Goal: Find specific page/section: Find specific page/section

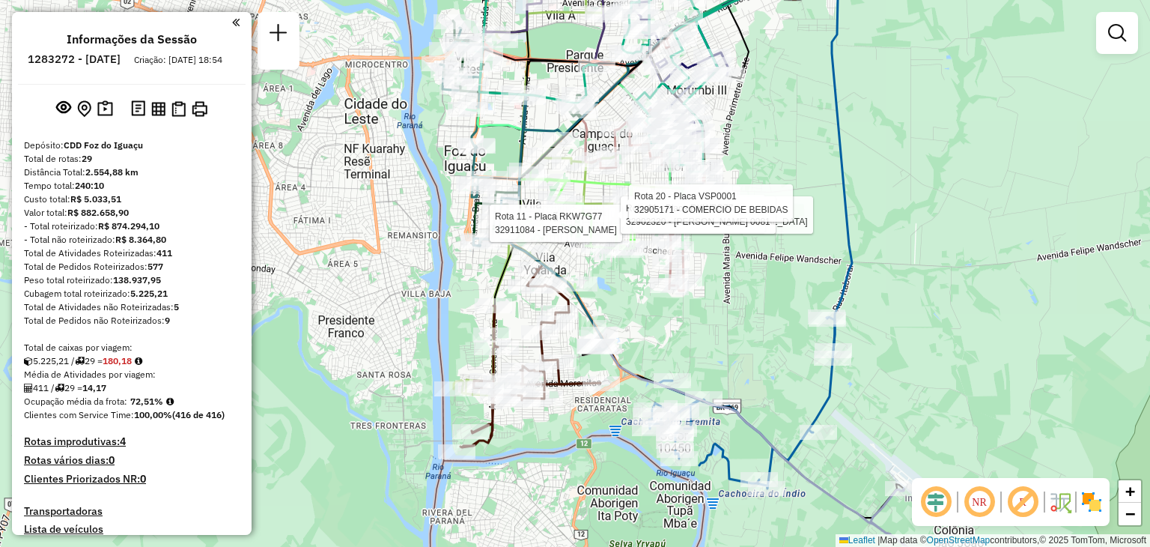
scroll to position [2204, 0]
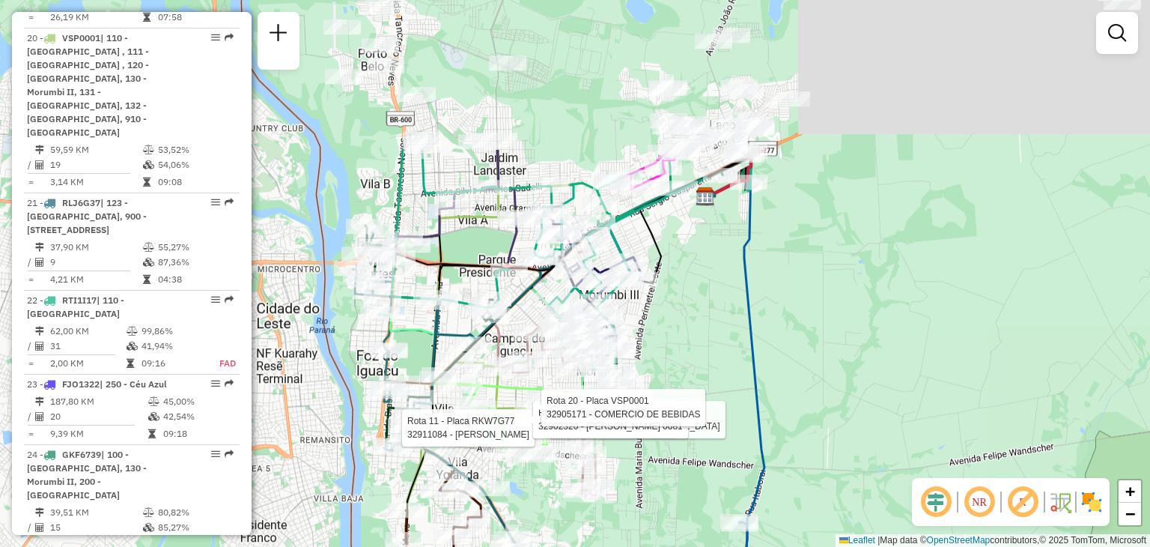
drag, startPoint x: 769, startPoint y: 79, endPoint x: 632, endPoint y: 459, distance: 404.3
click at [632, 459] on div "Rota 11 - Placa RKW7G77 32911084 - ROSANGELA BASSO Rota 11 - Placa RKW7G77 3290…" at bounding box center [575, 273] width 1150 height 547
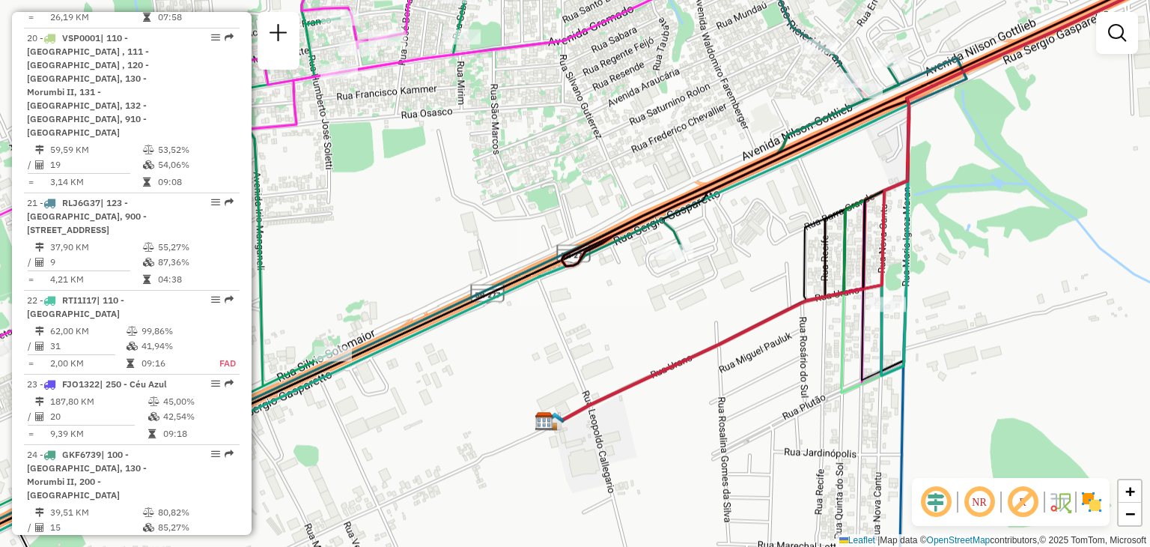
drag, startPoint x: 777, startPoint y: 369, endPoint x: 821, endPoint y: 314, distance: 70.4
click at [821, 314] on div "Rota 11 - Placa RKW7G77 32911084 - ROSANGELA BASSO Rota 11 - Placa RKW7G77 3290…" at bounding box center [575, 273] width 1150 height 547
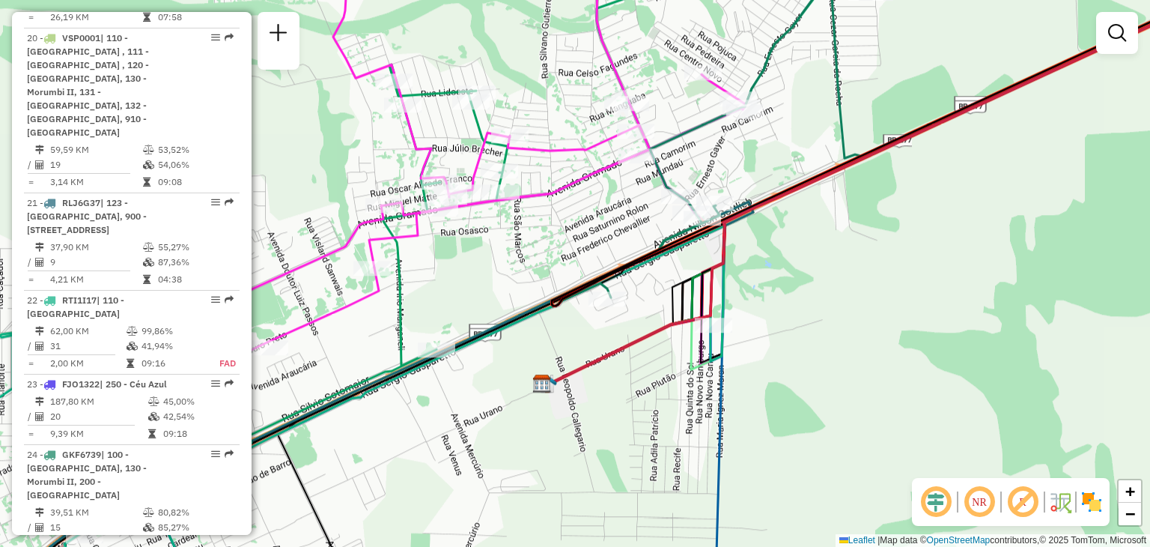
drag, startPoint x: 575, startPoint y: 338, endPoint x: 608, endPoint y: 323, distance: 36.2
click at [608, 323] on div "Rota 11 - Placa RKW7G77 32911084 - ROSANGELA BASSO Rota 11 - Placa RKW7G77 3290…" at bounding box center [575, 273] width 1150 height 547
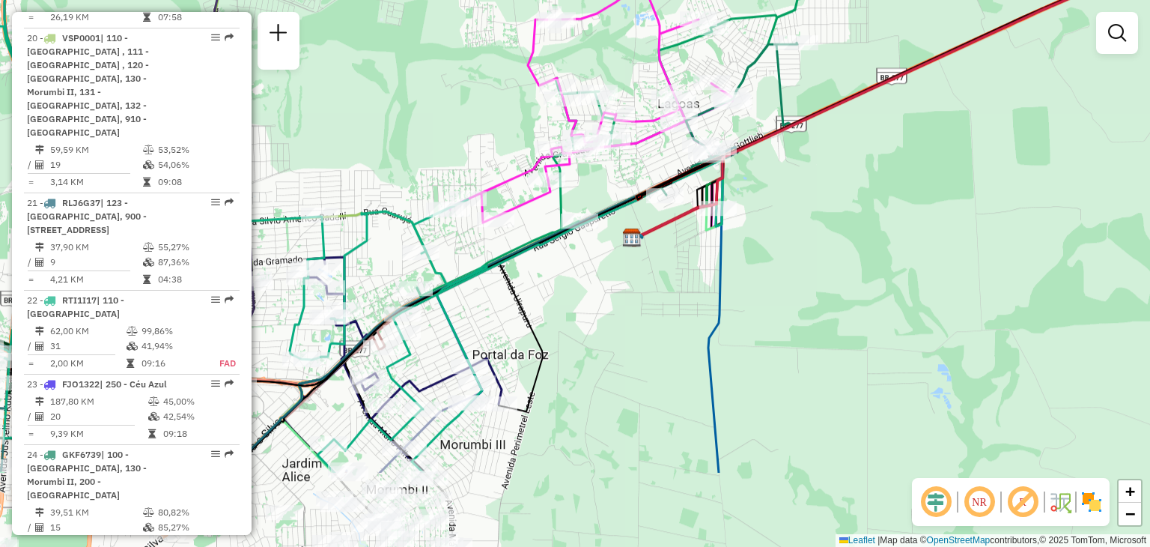
drag, startPoint x: 647, startPoint y: 354, endPoint x: 702, endPoint y: 229, distance: 136.8
click at [702, 229] on div "Rota 11 - Placa RKW7G77 32911084 - ROSANGELA BASSO Rota 11 - Placa RKW7G77 3290…" at bounding box center [575, 273] width 1150 height 547
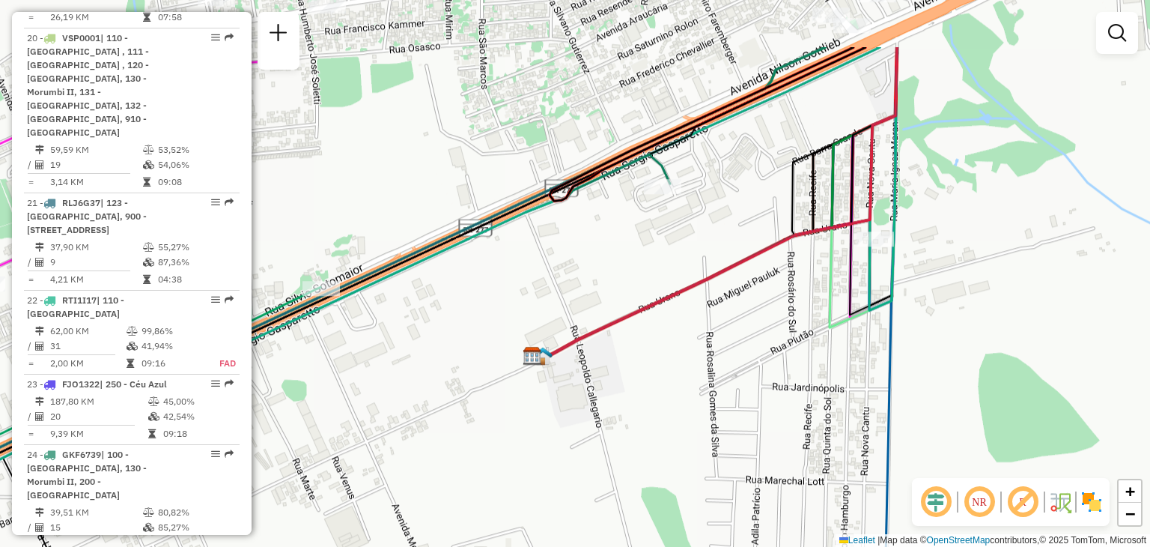
drag, startPoint x: 697, startPoint y: 237, endPoint x: 748, endPoint y: 339, distance: 113.8
click at [748, 339] on div "Rota 11 - Placa RKW7G77 32911084 - ROSANGELA BASSO Rota 11 - Placa RKW7G77 3290…" at bounding box center [575, 273] width 1150 height 547
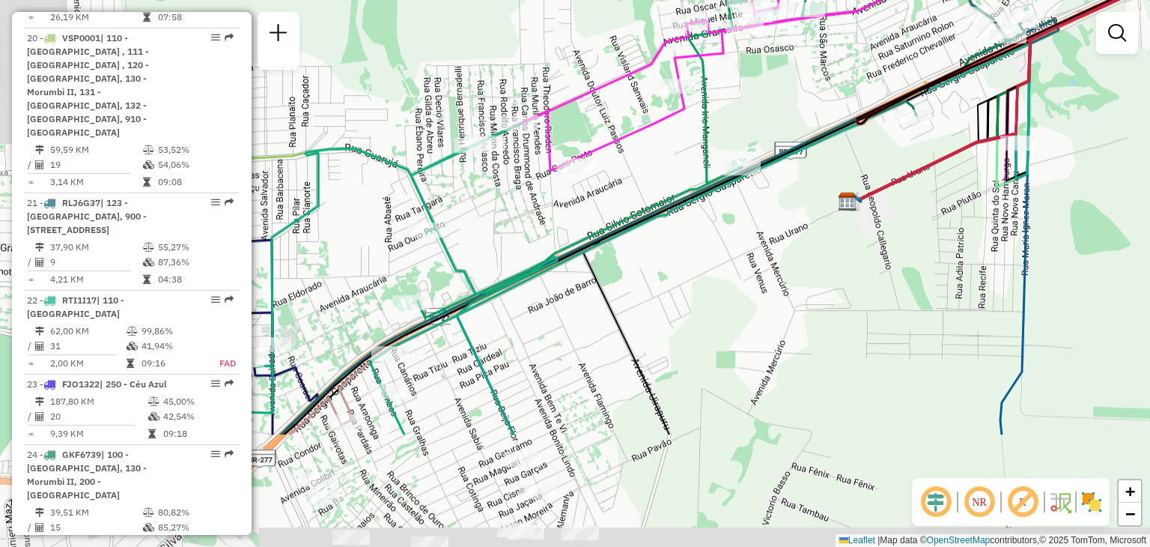
drag, startPoint x: 617, startPoint y: 344, endPoint x: 830, endPoint y: 174, distance: 273.3
click at [830, 174] on div "Rota 11 - Placa RKW7G77 32911084 - ROSANGELA BASSO Rota 11 - Placa RKW7G77 3290…" at bounding box center [575, 273] width 1150 height 547
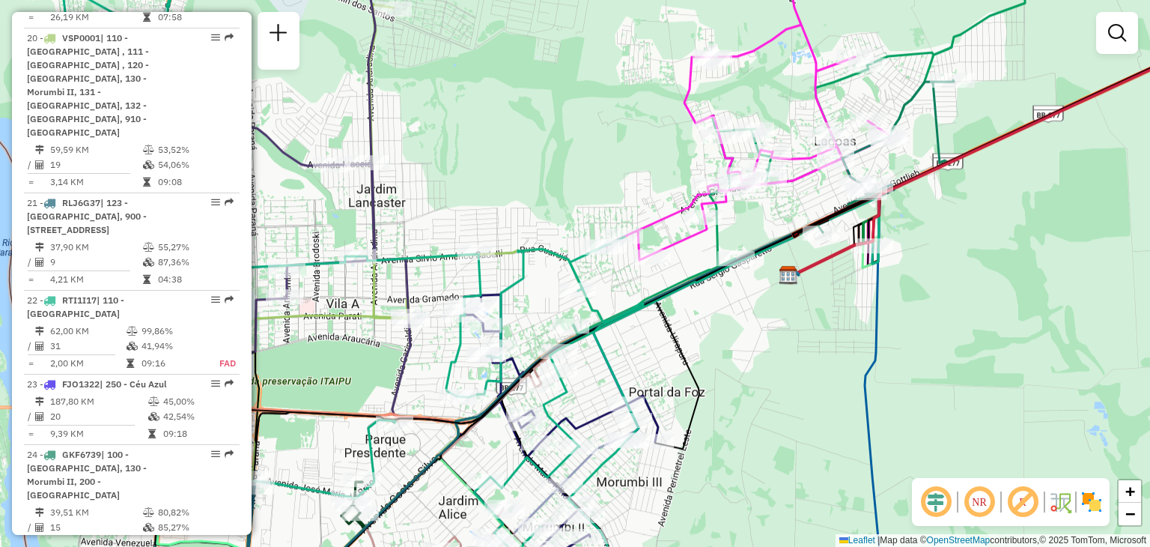
click at [758, 303] on div "Rota 11 - Placa RKW7G77 32911084 - ROSANGELA BASSO Rota 11 - Placa RKW7G77 3290…" at bounding box center [575, 273] width 1150 height 547
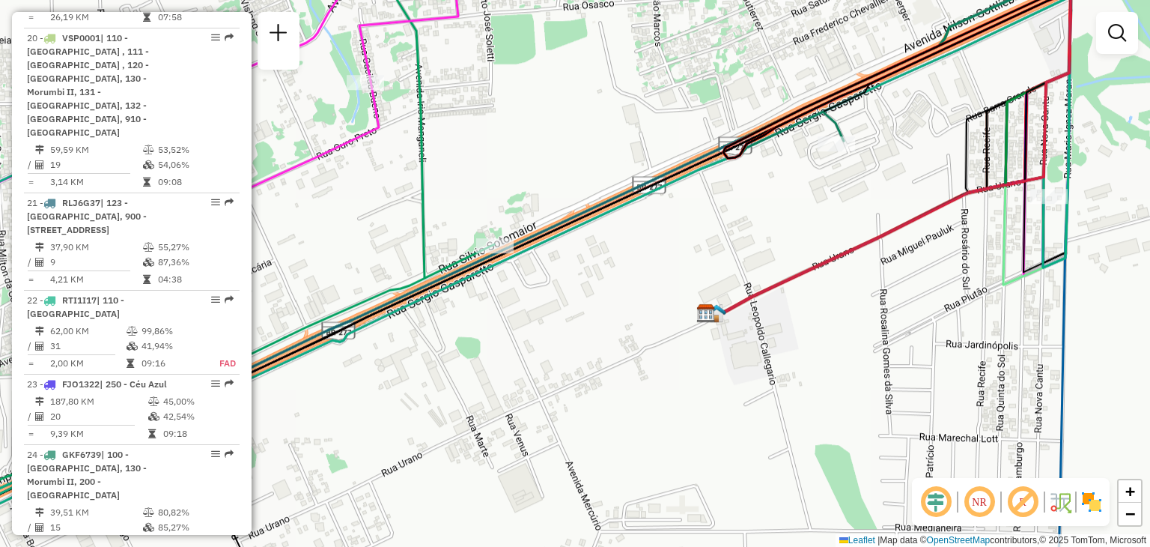
drag, startPoint x: 825, startPoint y: 240, endPoint x: 713, endPoint y: 245, distance: 112.4
click at [717, 245] on div "Rota 11 - Placa RKW7G77 32911084 - ROSANGELA BASSO Rota 11 - Placa RKW7G77 3290…" at bounding box center [575, 273] width 1150 height 547
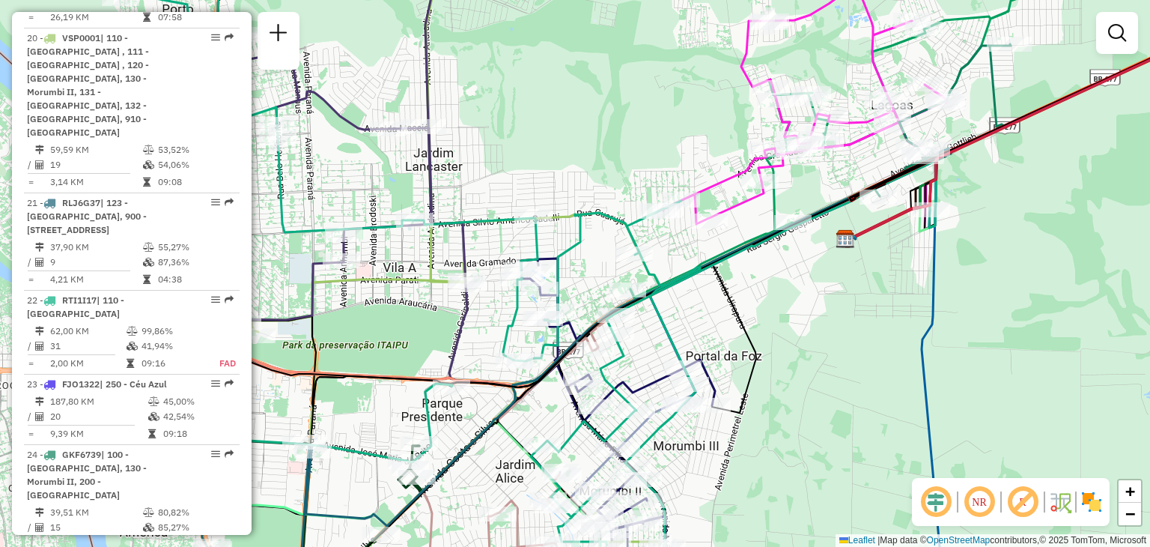
drag, startPoint x: 958, startPoint y: 318, endPoint x: 986, endPoint y: 288, distance: 41.3
click at [986, 288] on div "Rota 11 - Placa RKW7G77 32911084 - ROSANGELA BASSO Rota 11 - Placa RKW7G77 3290…" at bounding box center [575, 273] width 1150 height 547
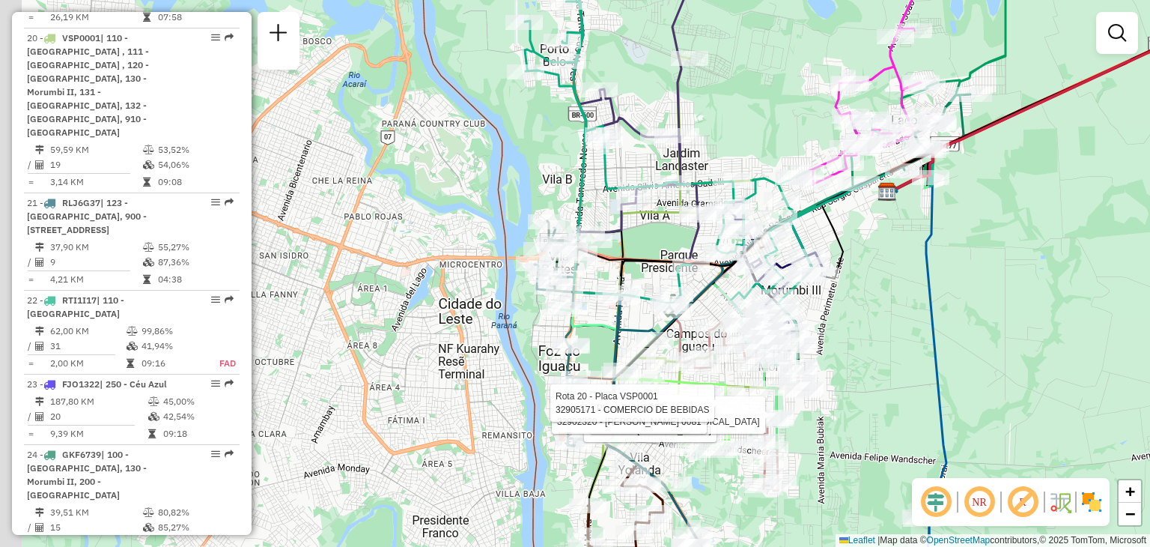
drag, startPoint x: 758, startPoint y: 255, endPoint x: 851, endPoint y: 235, distance: 95.7
click at [851, 235] on div "Rota 11 - Placa RKW7G77 32911084 - ROSANGELA BASSO Rota 11 - Placa RKW7G77 3290…" at bounding box center [575, 273] width 1150 height 547
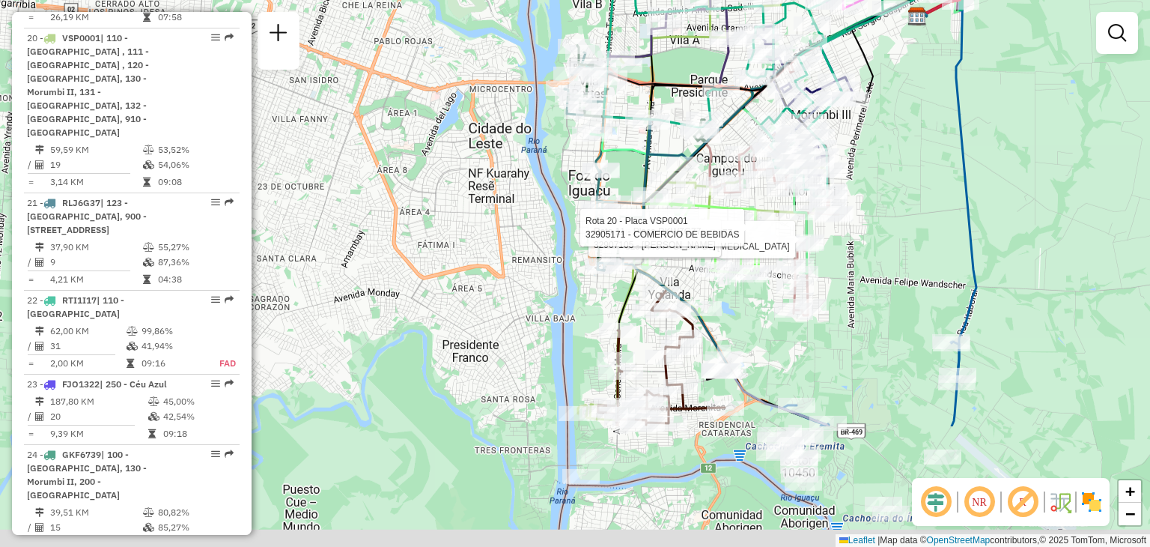
drag, startPoint x: 996, startPoint y: 342, endPoint x: 1045, endPoint y: 139, distance: 209.6
click at [1045, 139] on div "Rota 11 - Placa RKW7G77 32904494 - SELIO DE [MEDICAL_DATA] Rota 11 - Placa RKW7…" at bounding box center [575, 273] width 1150 height 547
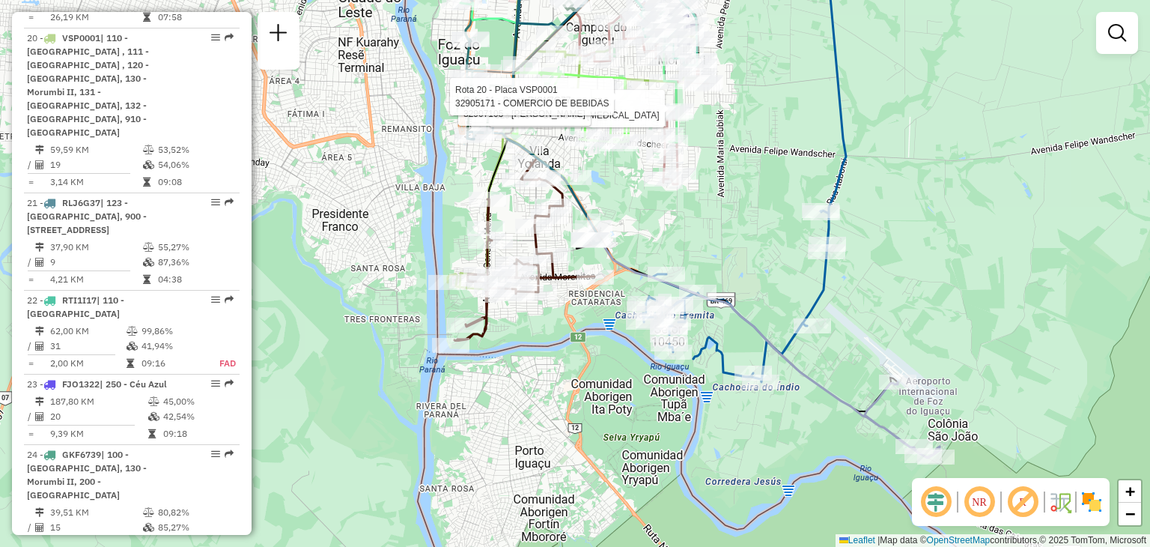
drag, startPoint x: 972, startPoint y: 359, endPoint x: 1021, endPoint y: 131, distance: 232.9
click at [1021, 144] on div "Rota 11 - Placa RKW7G77 32904494 - SELIO DE [MEDICAL_DATA] Rota 11 - Placa RKW7…" at bounding box center [575, 273] width 1150 height 547
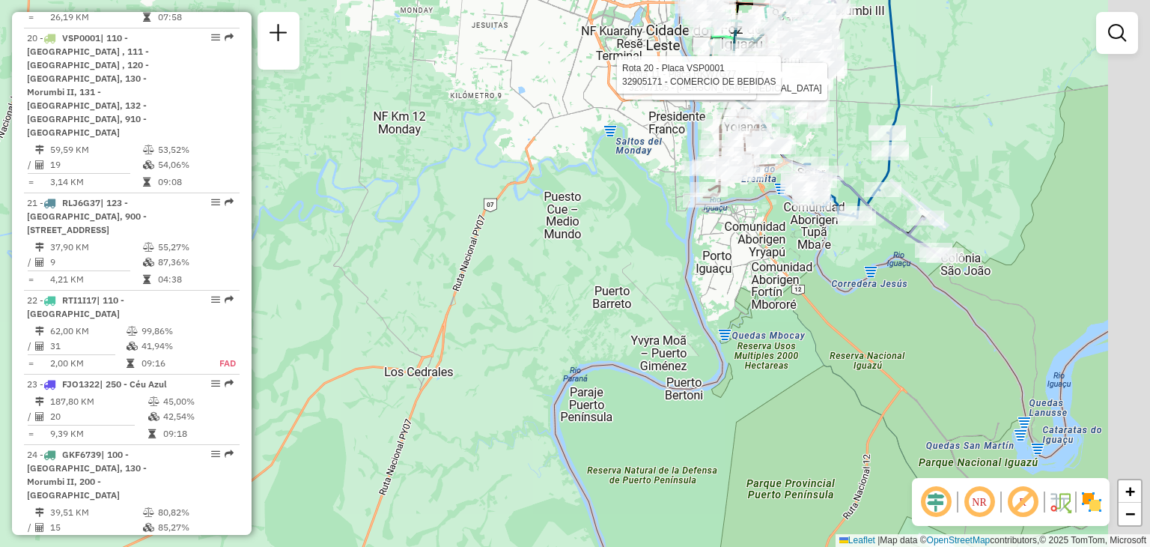
drag, startPoint x: 1032, startPoint y: 283, endPoint x: 997, endPoint y: 279, distance: 34.6
click at [1000, 279] on div "Rota 11 - Placa RKW7G77 32904494 - SELIO DE [MEDICAL_DATA] Rota 11 - Placa RKW7…" at bounding box center [575, 273] width 1150 height 547
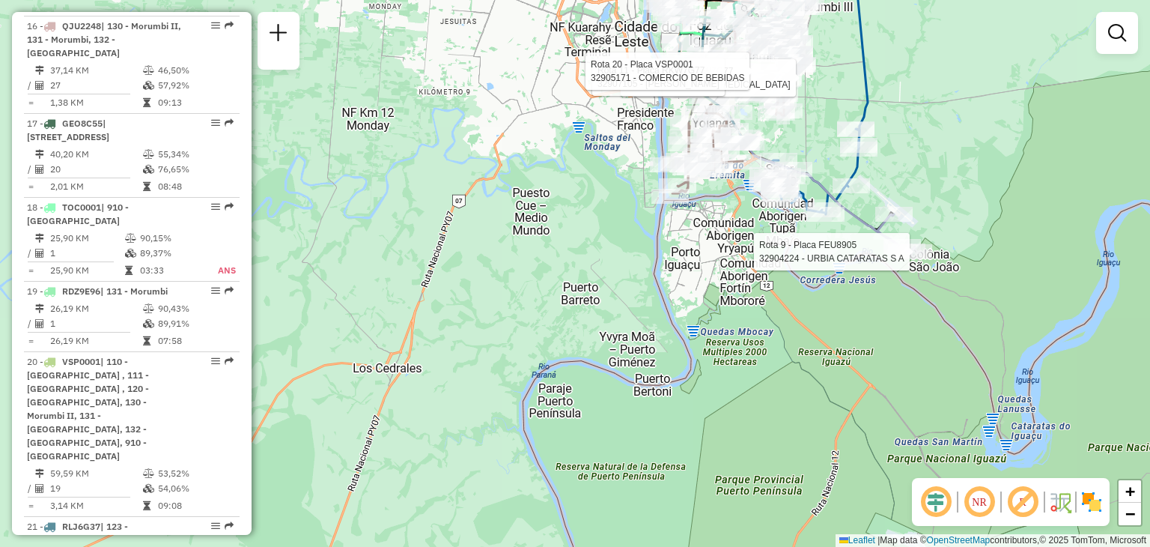
select select "**********"
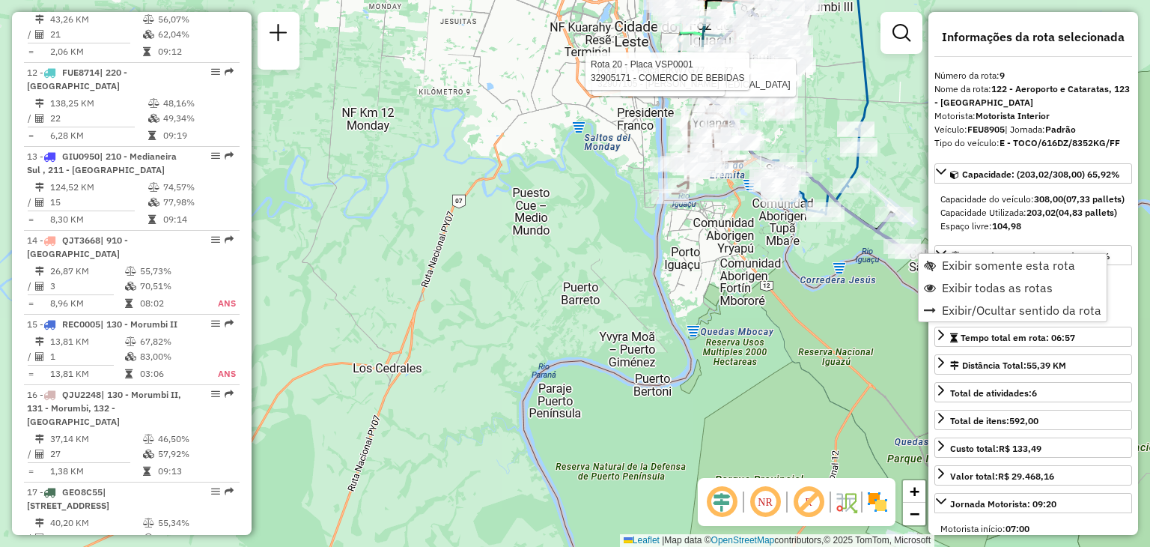
scroll to position [1283, 0]
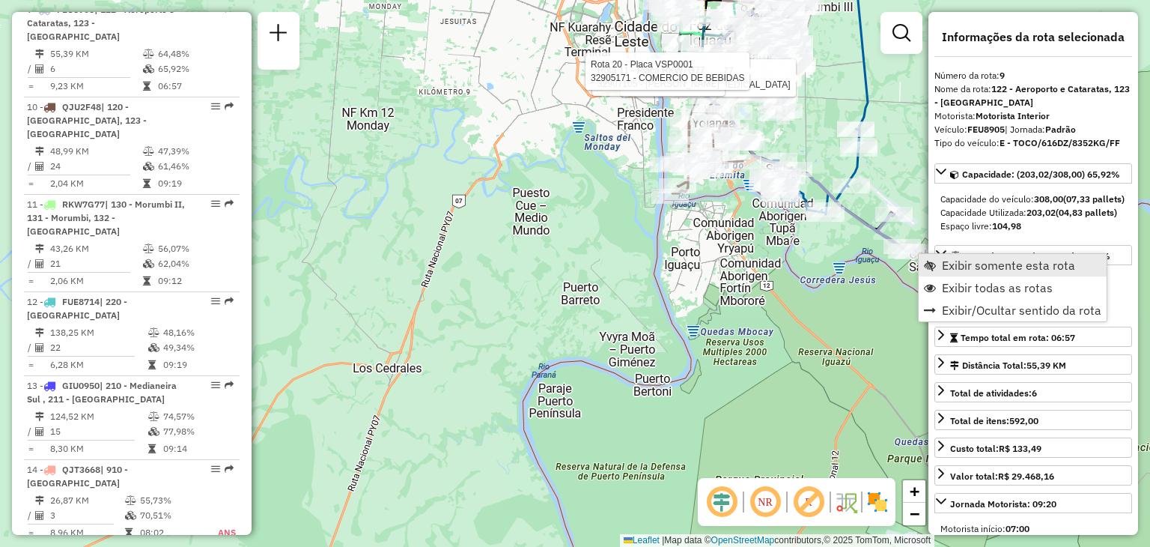
click at [973, 267] on span "Exibir somente esta rota" at bounding box center [1008, 265] width 133 height 12
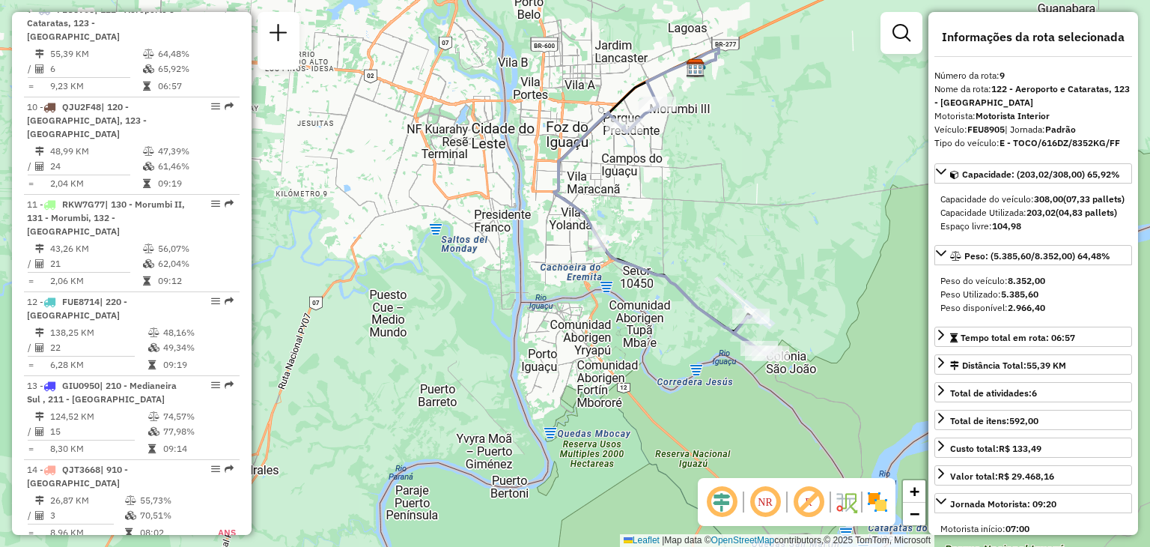
drag, startPoint x: 667, startPoint y: 246, endPoint x: 743, endPoint y: 132, distance: 136.6
click at [743, 132] on div "Janela de atendimento Grade de atendimento Capacidade Transportadoras Veículos …" at bounding box center [575, 273] width 1150 height 547
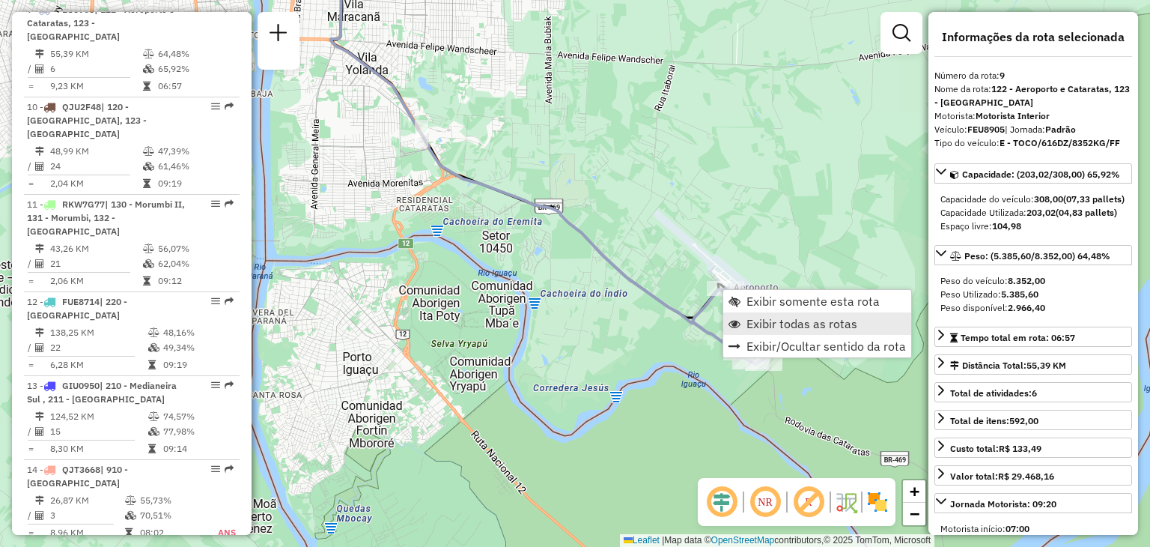
click at [797, 320] on span "Exibir todas as rotas" at bounding box center [801, 323] width 111 height 12
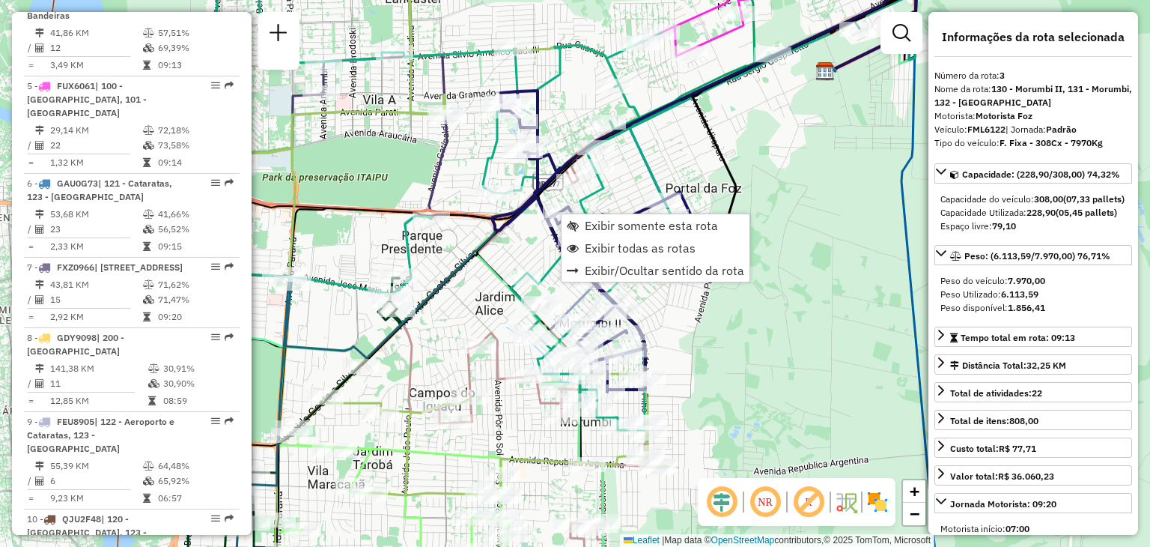
scroll to position [767, 0]
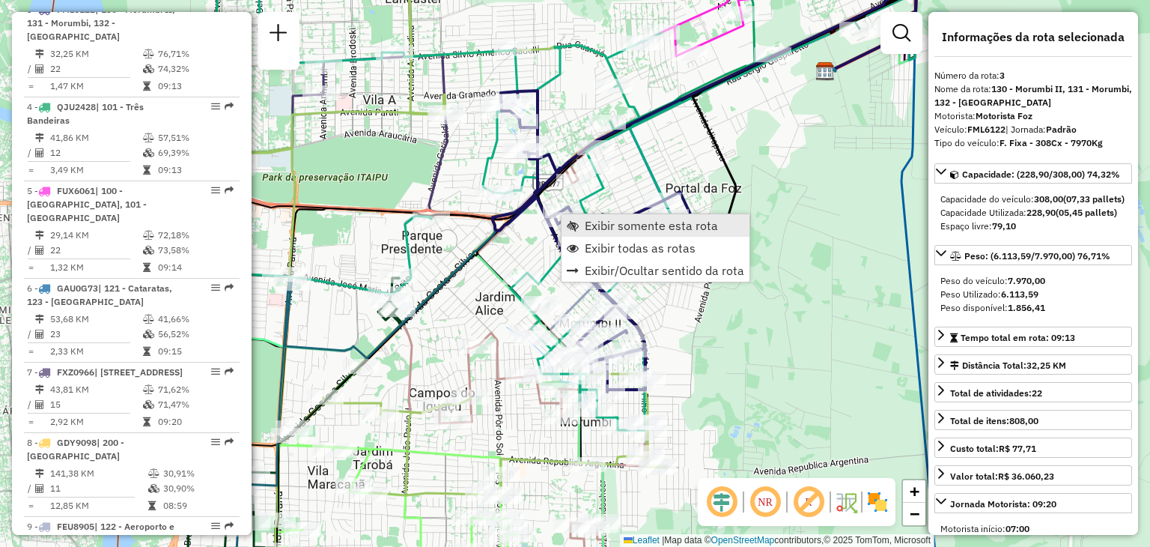
click at [645, 219] on span "Exibir somente esta rota" at bounding box center [651, 225] width 133 height 12
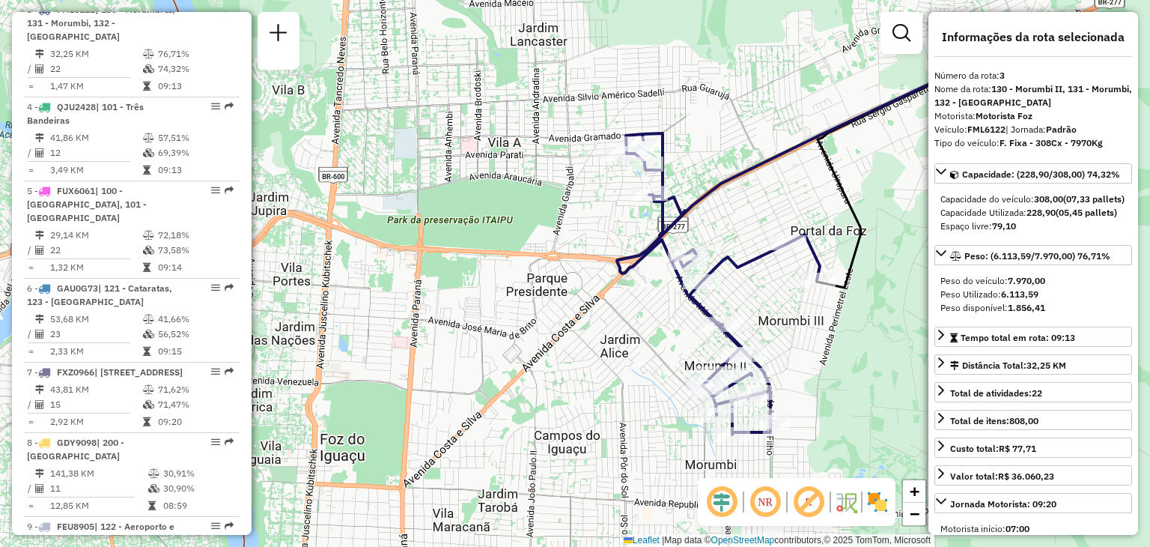
drag, startPoint x: 660, startPoint y: 312, endPoint x: 870, endPoint y: 254, distance: 217.6
click at [901, 279] on div "Janela de atendimento Grade de atendimento Capacidade Transportadoras Veículos …" at bounding box center [575, 273] width 1150 height 547
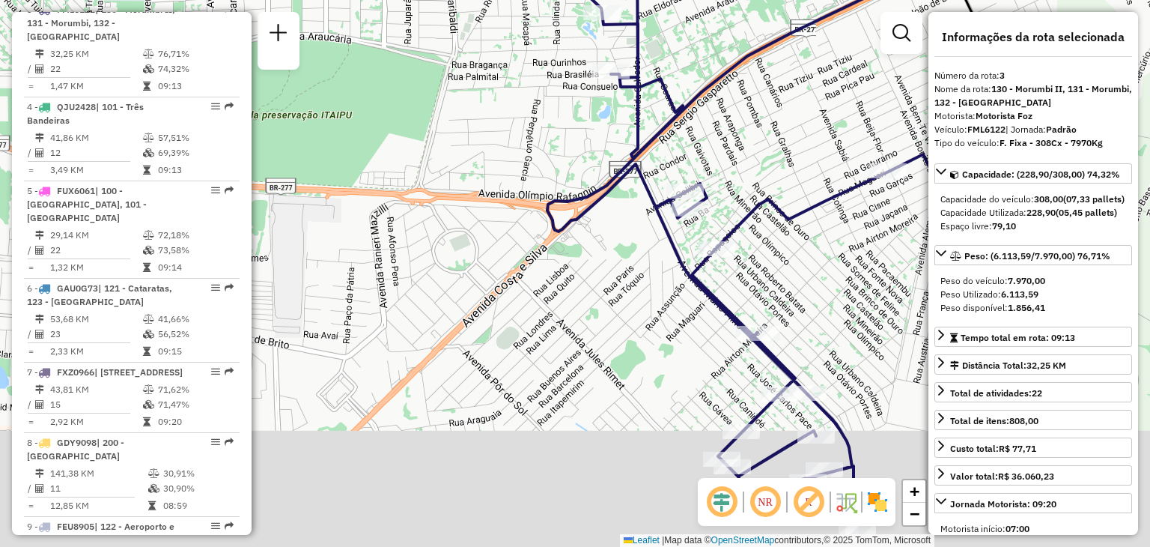
drag, startPoint x: 728, startPoint y: 195, endPoint x: 683, endPoint y: 94, distance: 111.6
click at [683, 94] on div "Janela de atendimento Grade de atendimento Capacidade Transportadoras Veículos …" at bounding box center [575, 273] width 1150 height 547
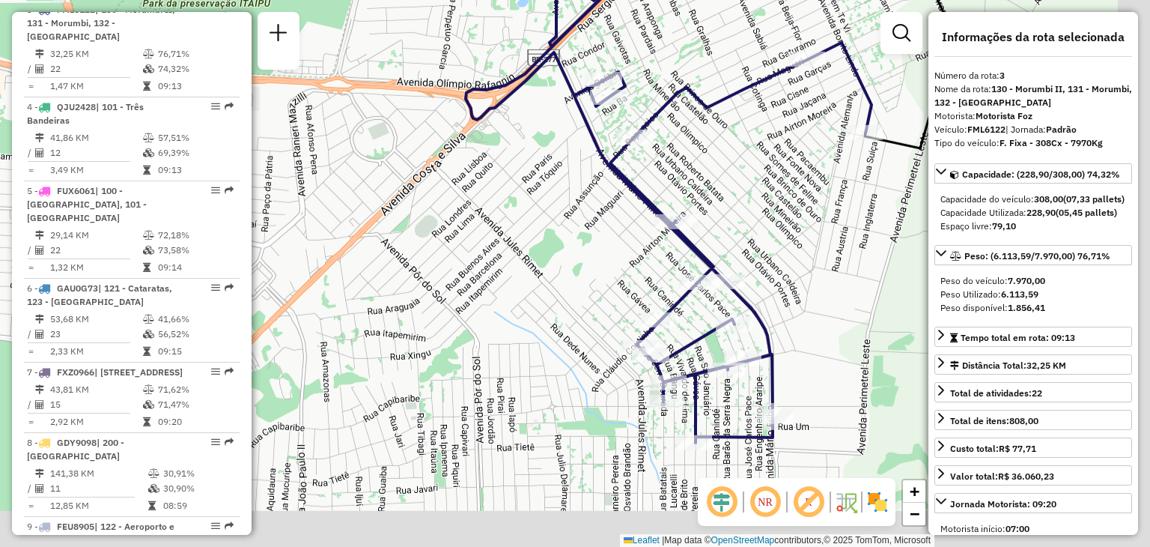
drag, startPoint x: 702, startPoint y: 155, endPoint x: 668, endPoint y: 120, distance: 49.2
click at [668, 120] on div "Janela de atendimento Grade de atendimento Capacidade Transportadoras Veículos …" at bounding box center [575, 273] width 1150 height 547
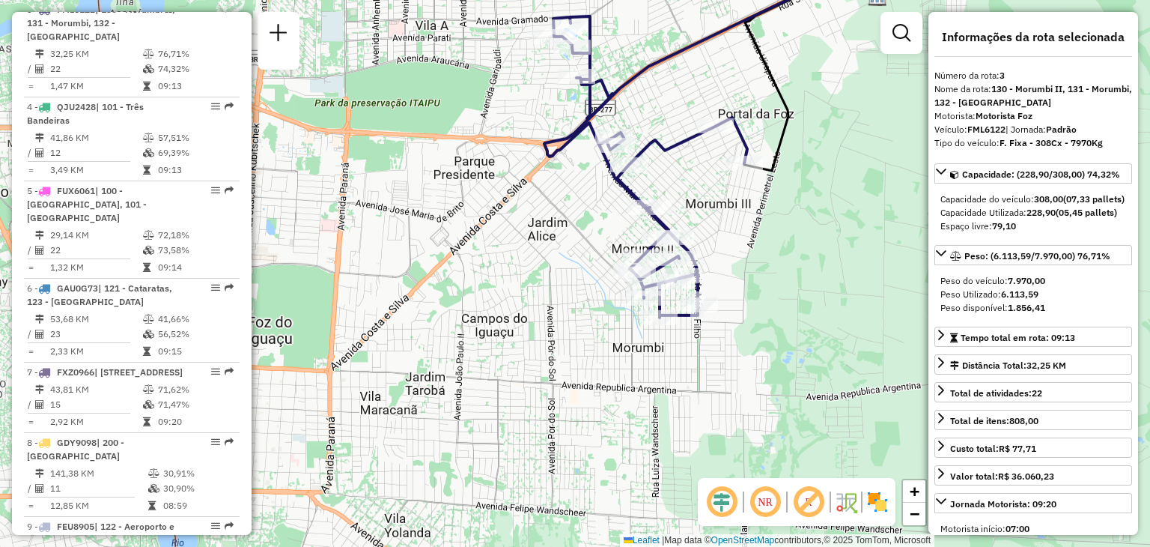
drag, startPoint x: 571, startPoint y: 119, endPoint x: 611, endPoint y: 176, distance: 69.4
click at [611, 176] on div "Janela de atendimento Grade de atendimento Capacidade Transportadoras Veículos …" at bounding box center [575, 273] width 1150 height 547
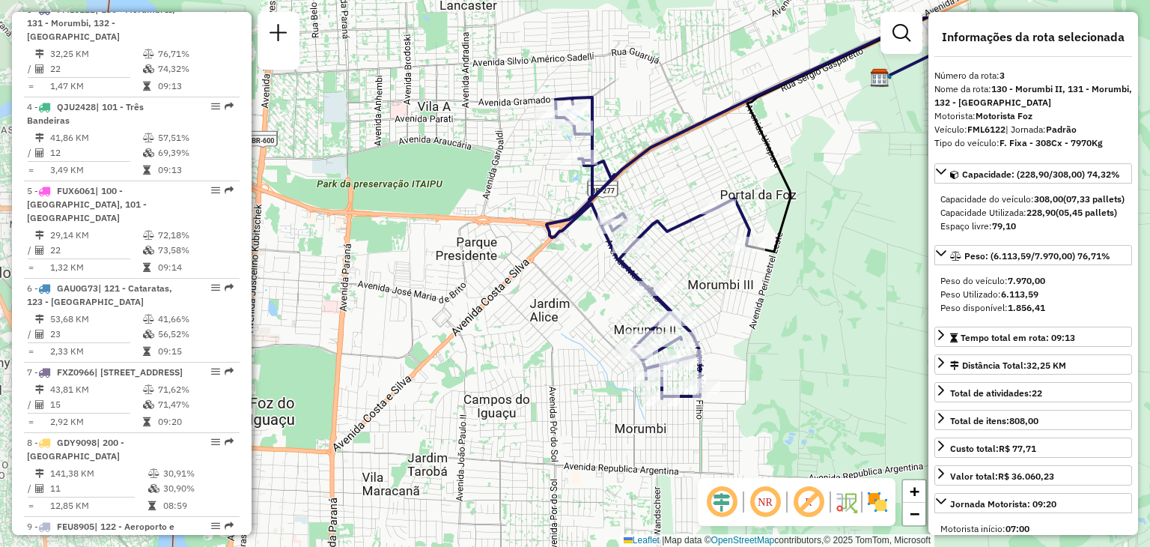
drag, startPoint x: 662, startPoint y: 237, endPoint x: 857, endPoint y: 309, distance: 207.5
click at [854, 309] on div "Janela de atendimento Grade de atendimento Capacidade Transportadoras Veículos …" at bounding box center [575, 273] width 1150 height 547
